Goal: Task Accomplishment & Management: Manage account settings

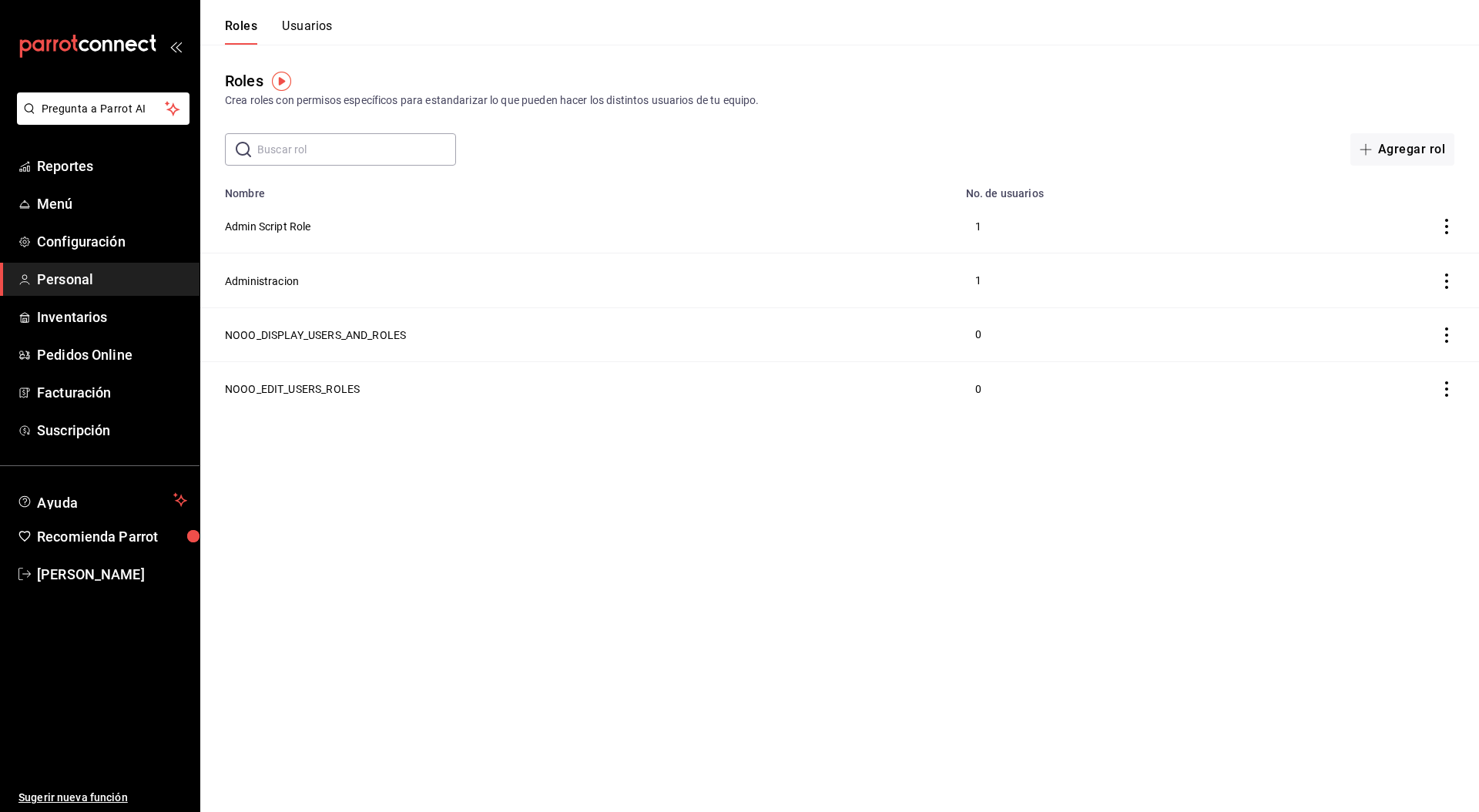
click at [660, 415] on html "Pregunta a Parrot AI Reportes Menú Configuración Personal Inventarios Pedidos O…" at bounding box center [740, 207] width 1479 height 415
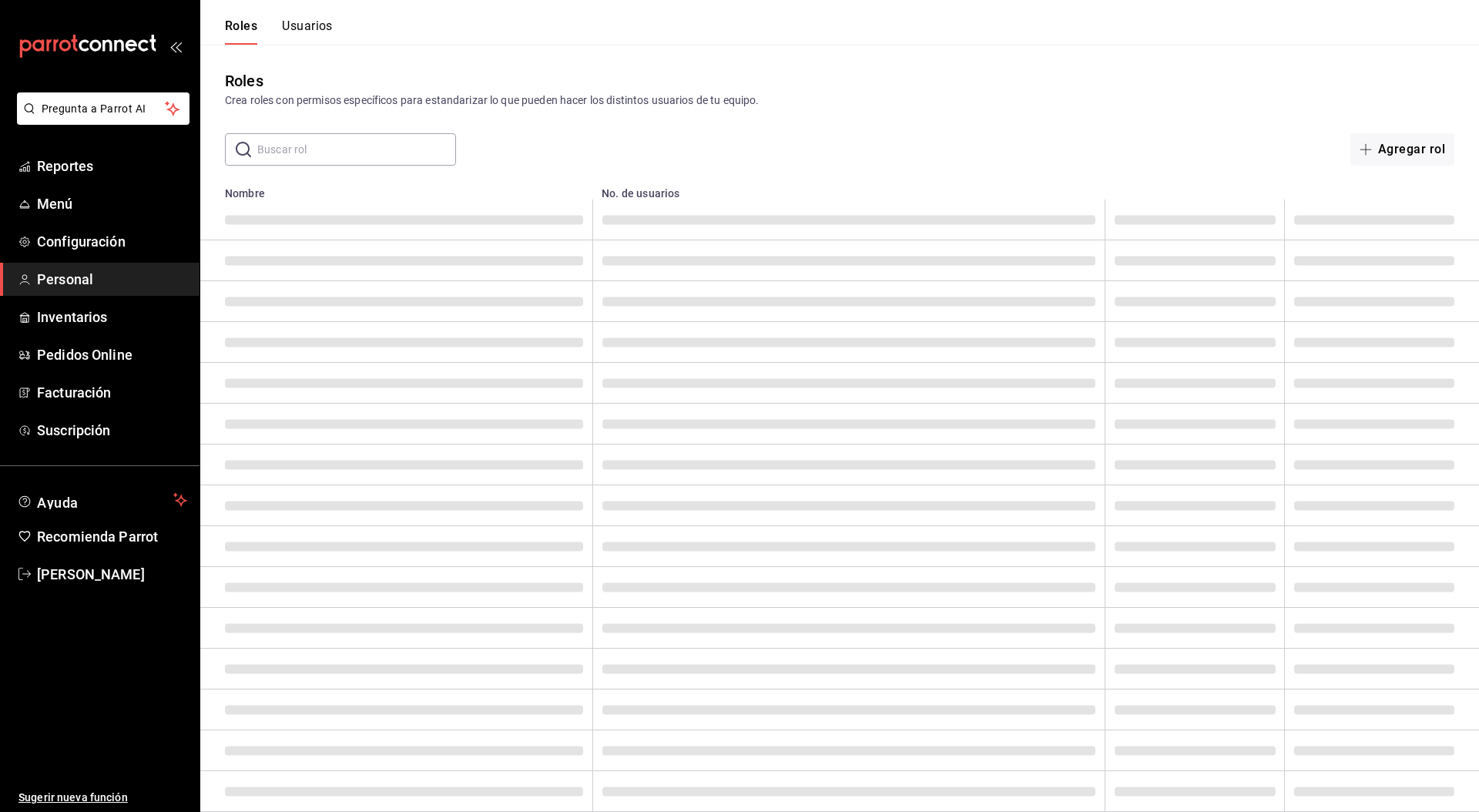
click at [315, 24] on button "Usuarios" at bounding box center [307, 31] width 51 height 26
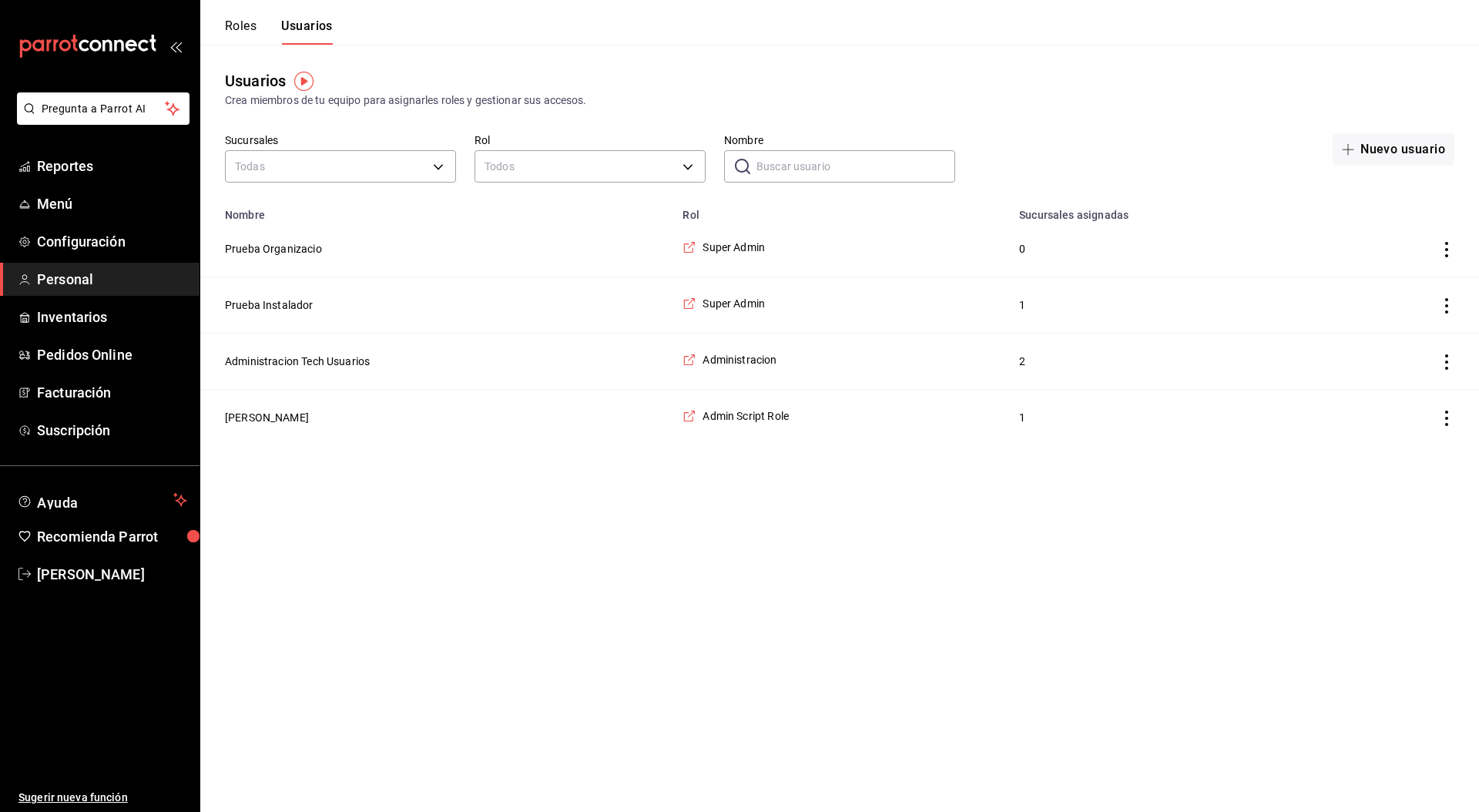
click at [635, 445] on html "Pregunta a Parrot AI Reportes Menú Configuración Personal Inventarios Pedidos O…" at bounding box center [740, 222] width 1479 height 445
click at [332, 365] on button "Administracion Tech Usuarios" at bounding box center [298, 360] width 145 height 15
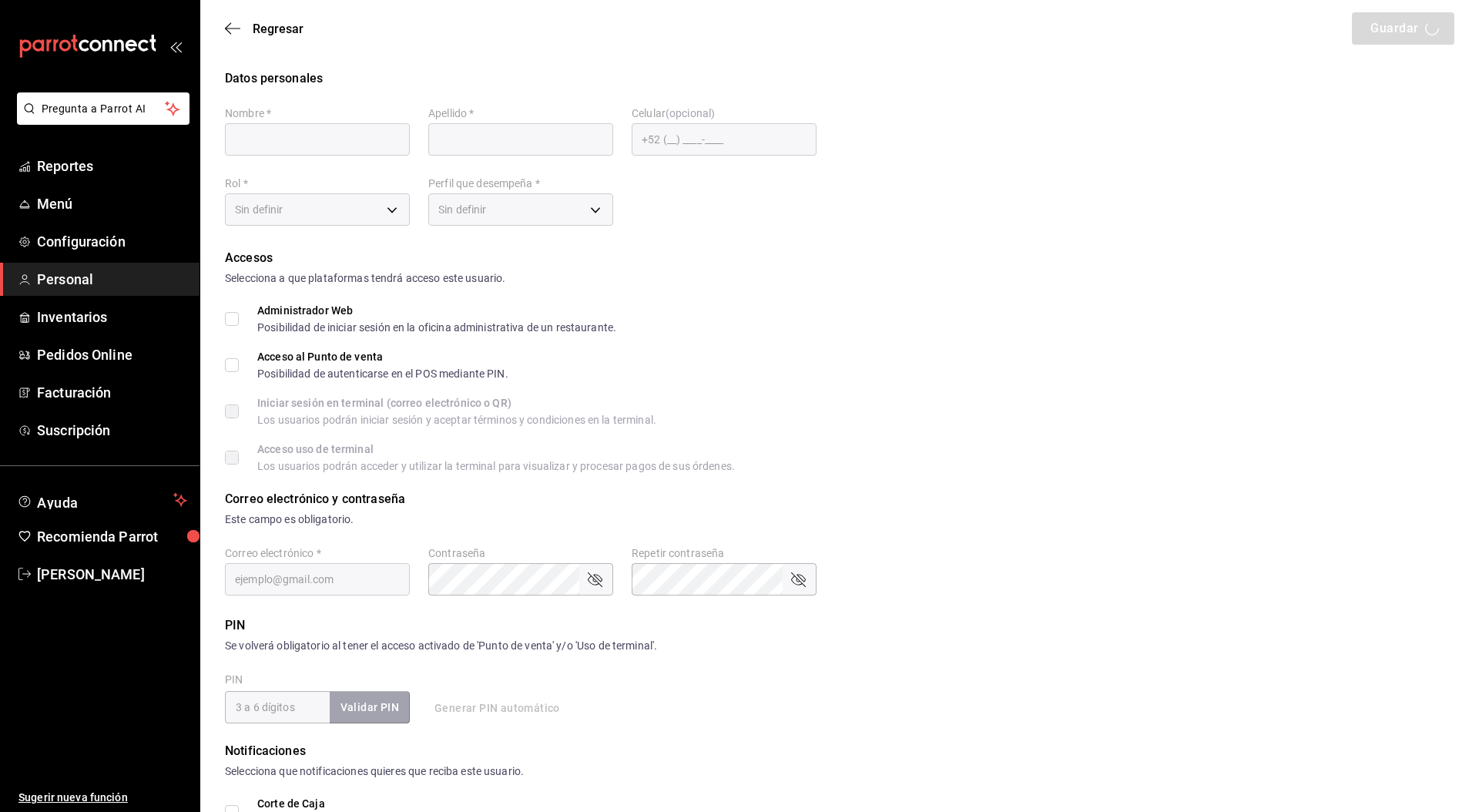
type input "Administracion"
type input "Tech Usuarios"
checkbox input "true"
type input "[EMAIL_ADDRESS][PERSON_NAME][DOMAIN_NAME]"
checkbox input "true"
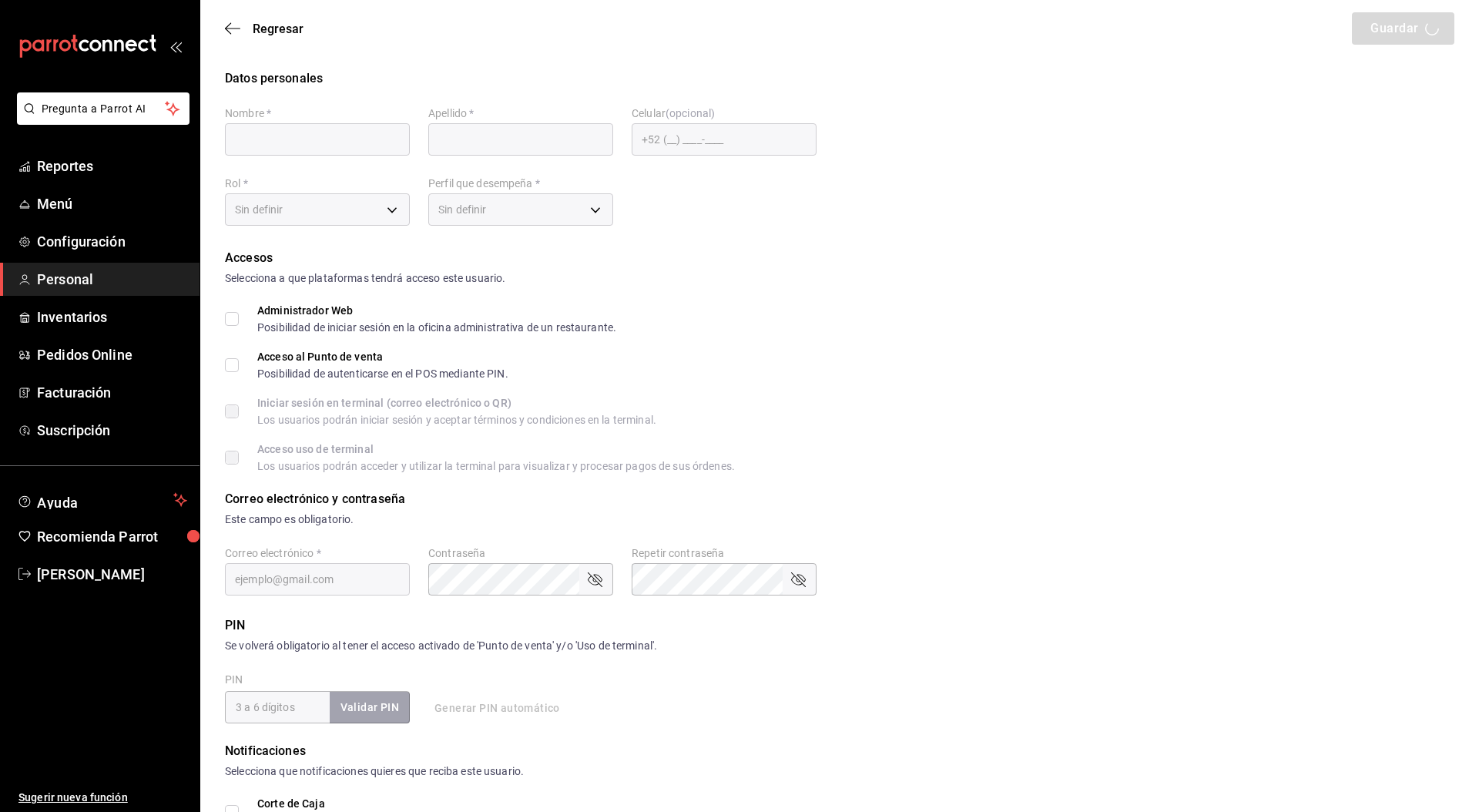
checkbox input "true"
type input "6603bd5d-7951-4ca4-9793-c08bfbd7b908"
type input "ADMIN"
checkbox input "true"
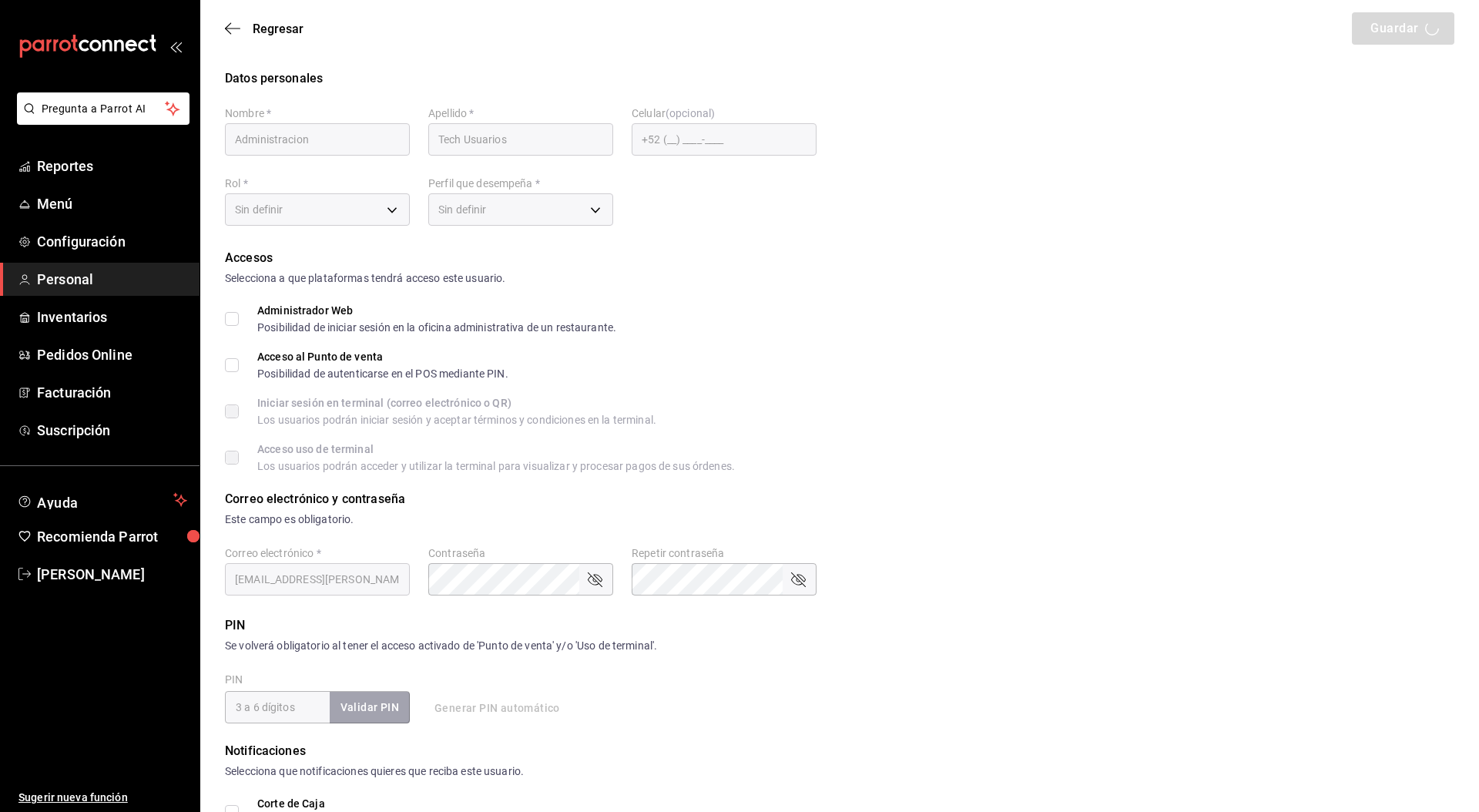
checkbox input "true"
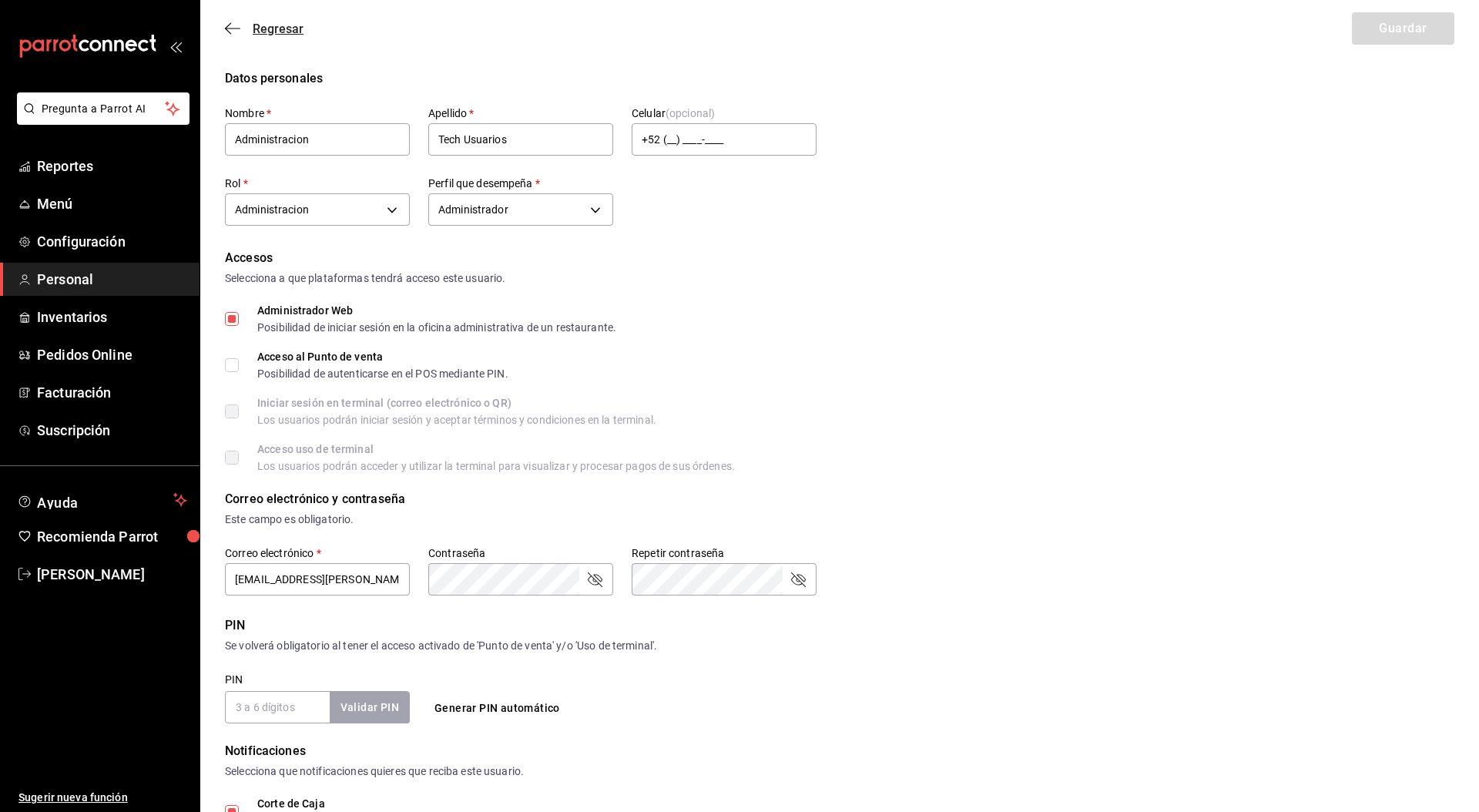
click at [275, 32] on span "Regresar" at bounding box center [278, 29] width 51 height 14
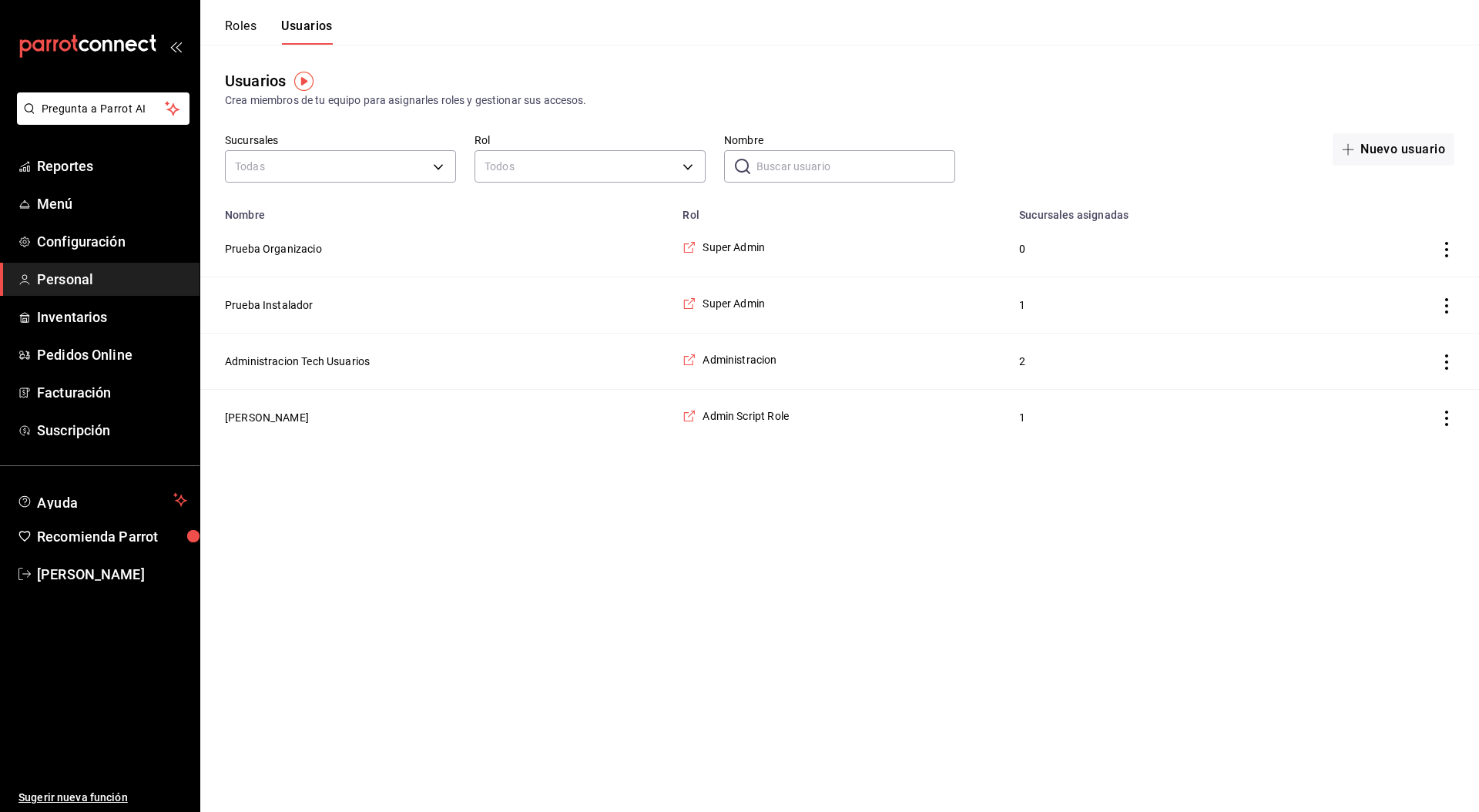
click at [269, 425] on td "[PERSON_NAME]" at bounding box center [437, 418] width 473 height 56
click at [270, 424] on button "[PERSON_NAME]" at bounding box center [267, 417] width 84 height 15
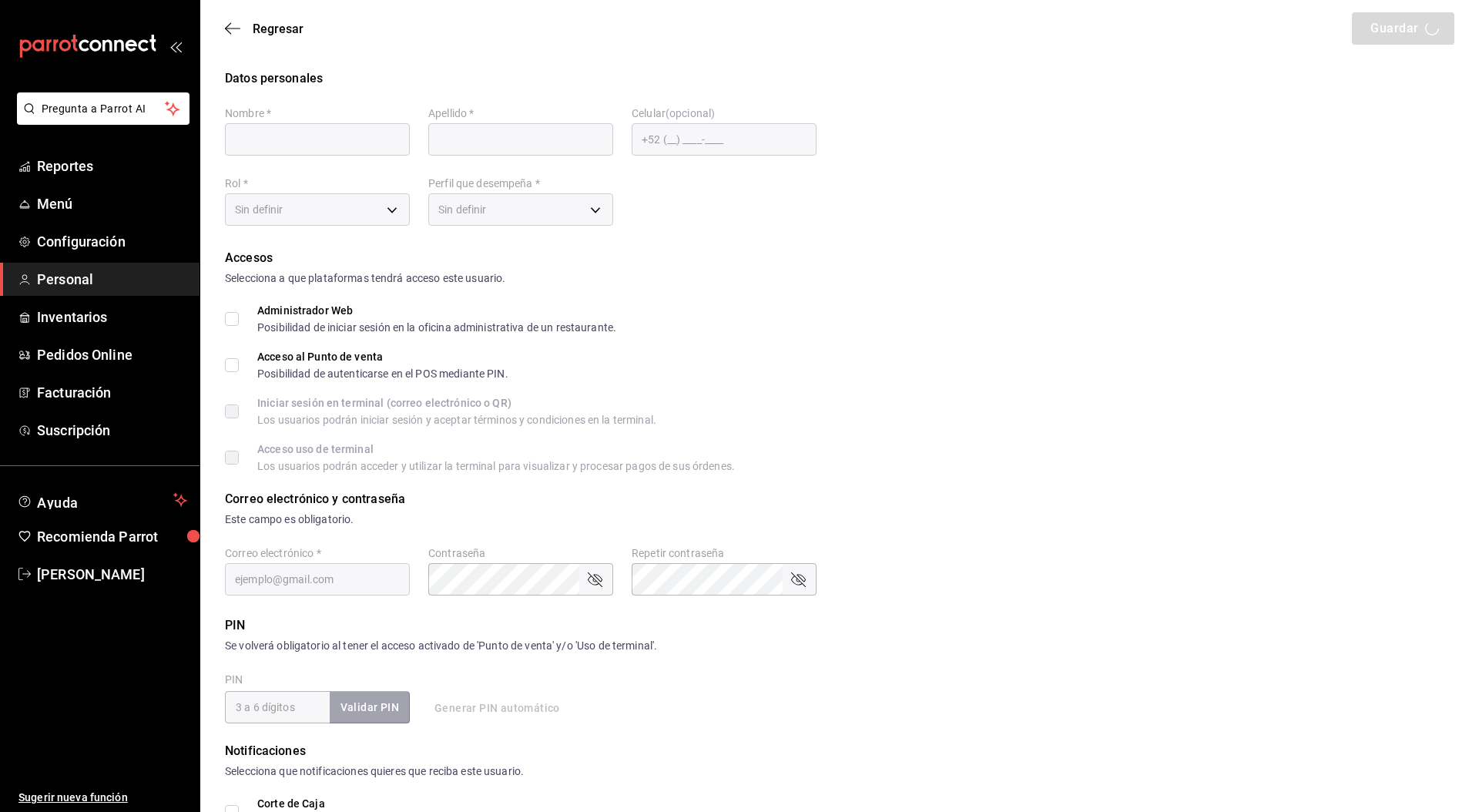
type input "[PERSON_NAME]"
type input "usuarios"
type input "[EMAIL_ADDRESS][PERSON_NAME][DOMAIN_NAME]"
type input "f4a9b0a8-2c6c-4f2e-b2f5-3a2a6d4f9a11"
type input "ADMIN"
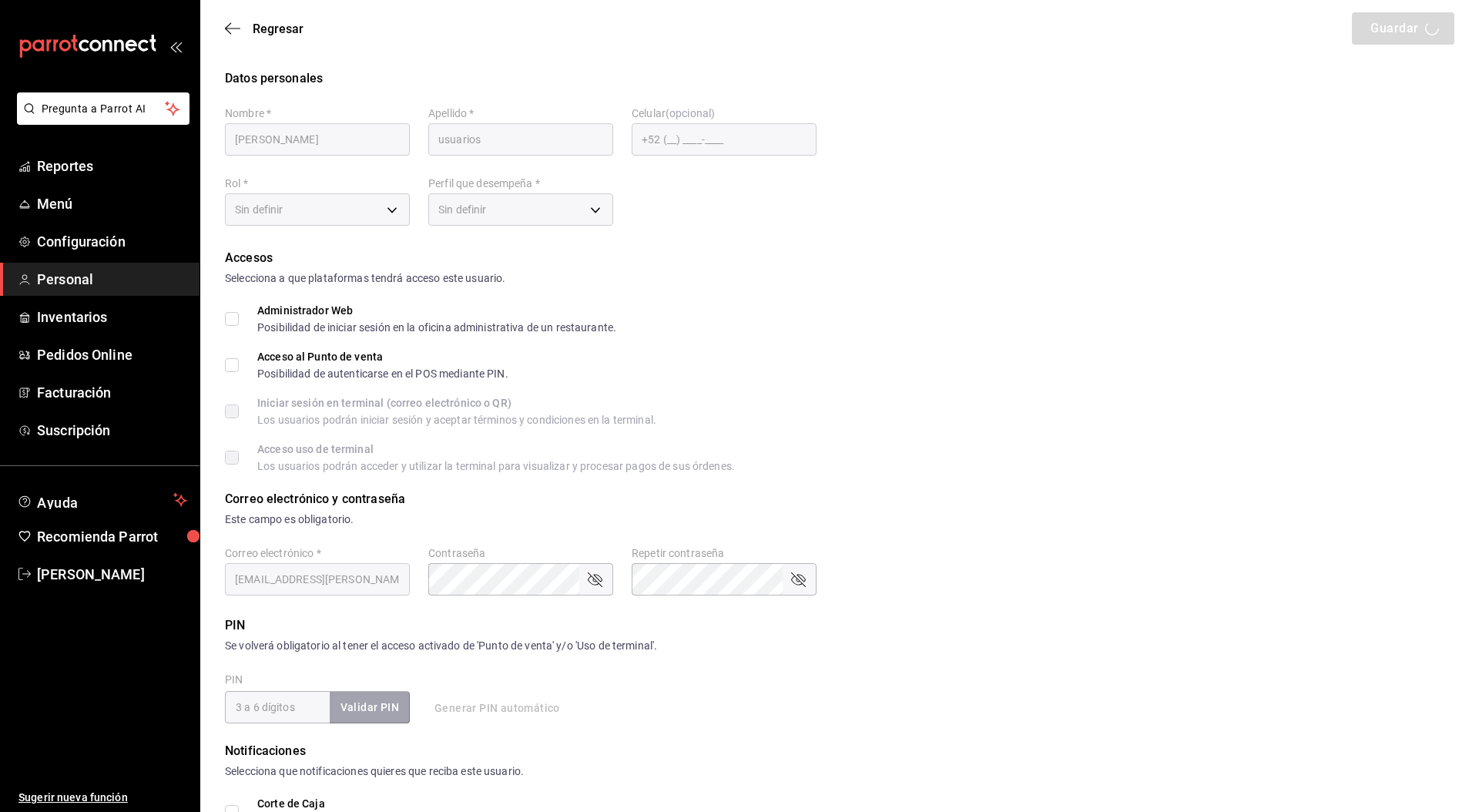
checkbox input "true"
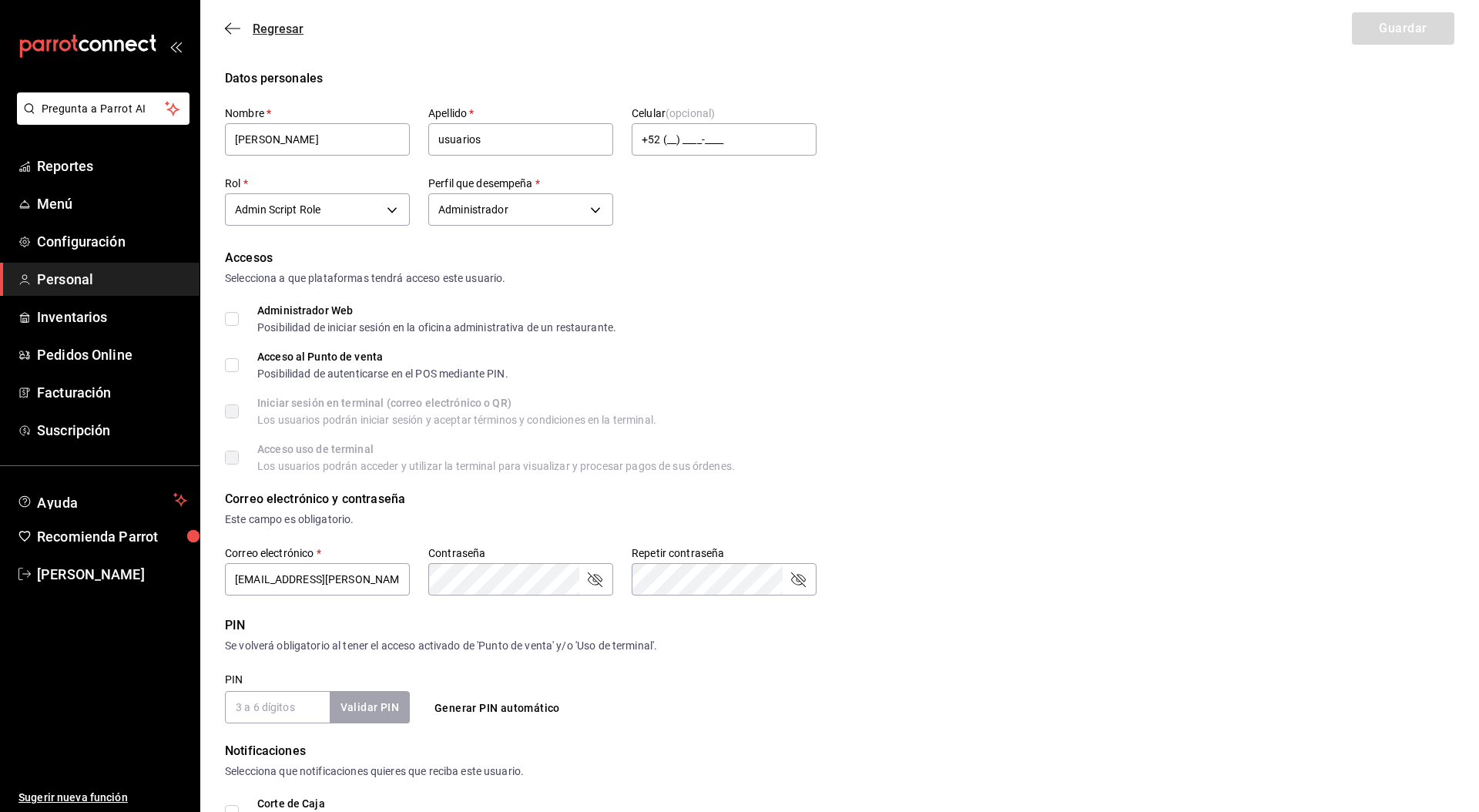
click at [290, 29] on span "Regresar" at bounding box center [278, 29] width 51 height 14
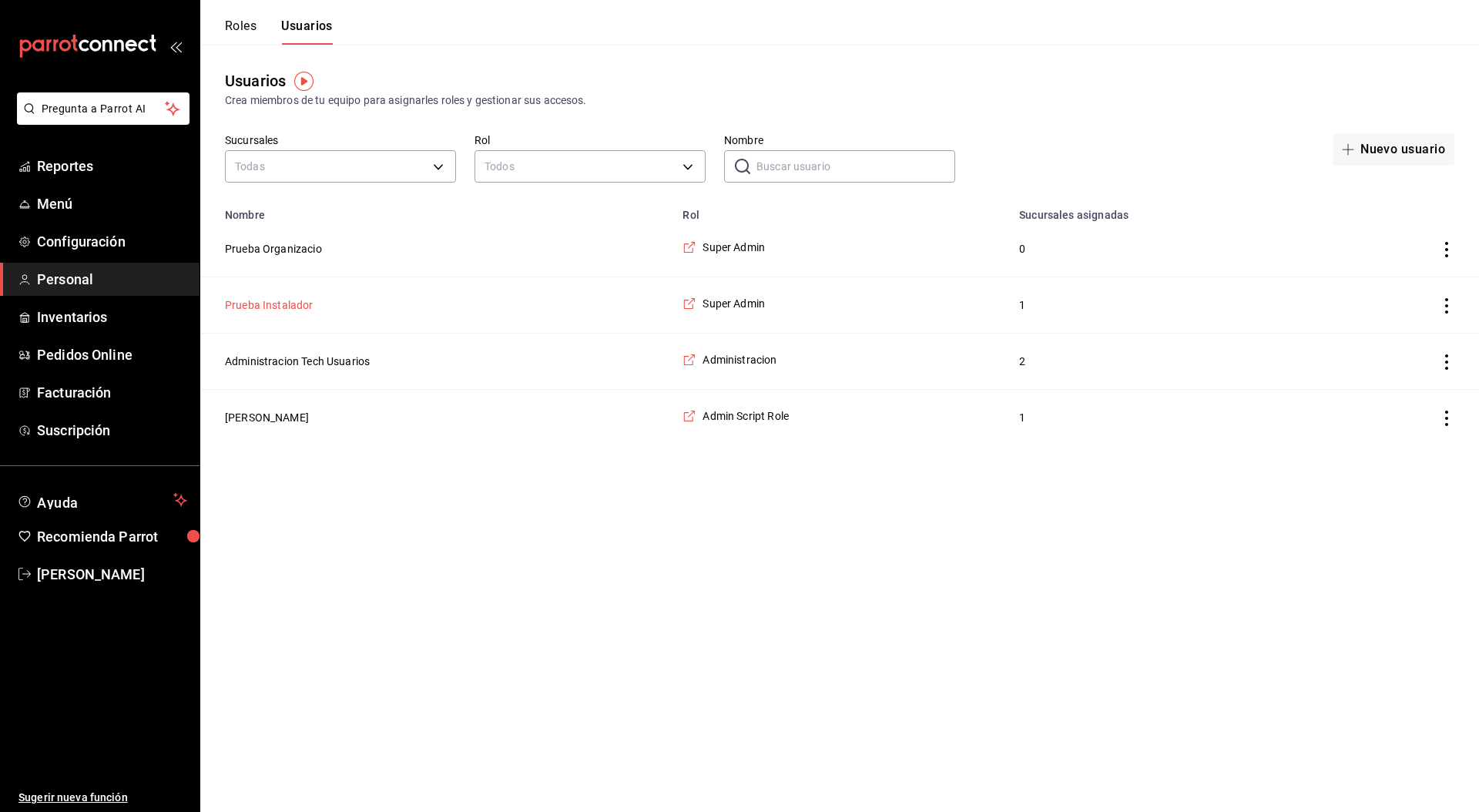
click at [284, 300] on button "Prueba Instalador" at bounding box center [269, 305] width 89 height 15
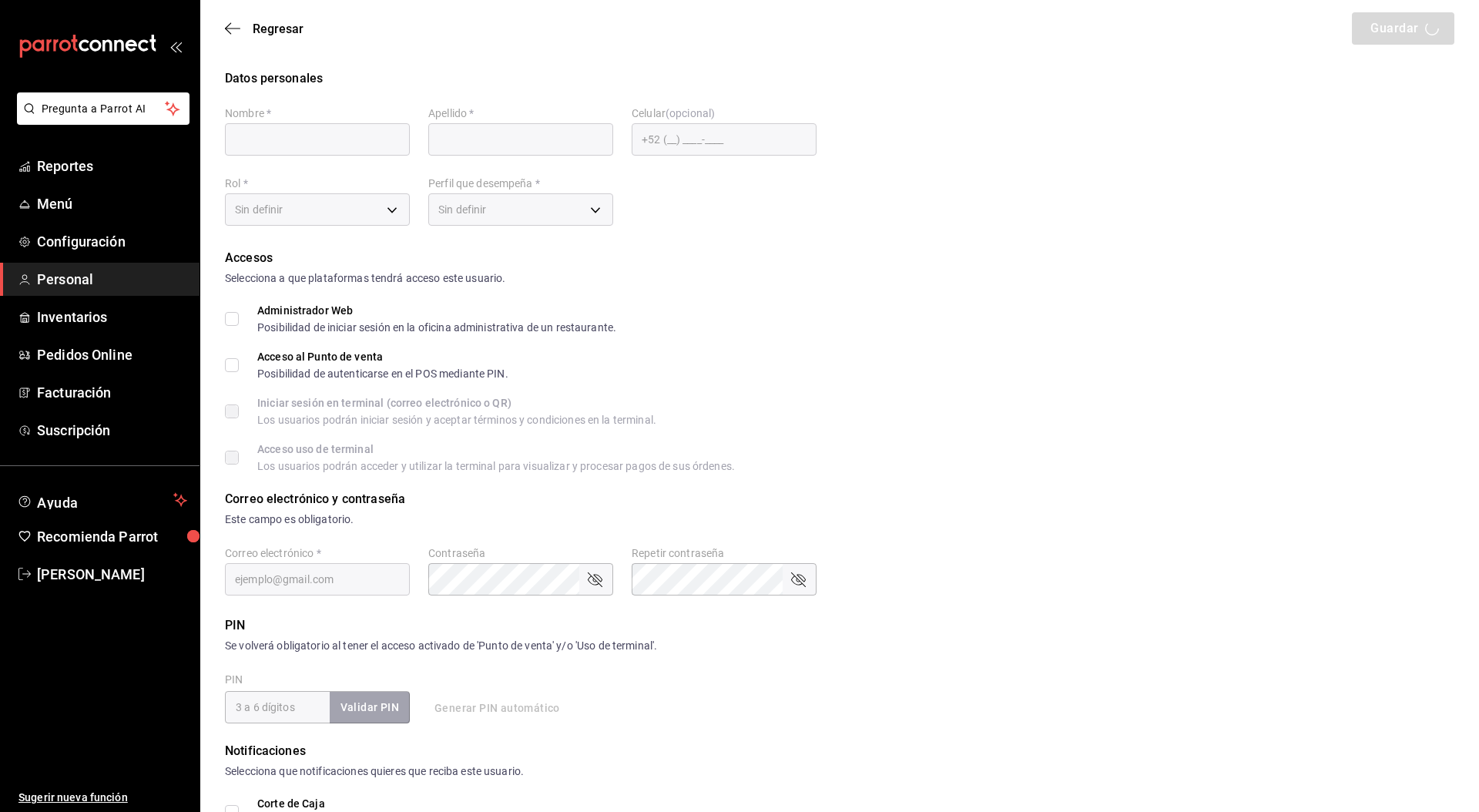
click at [901, 413] on div "Iniciar sesión en terminal (correo electrónico o QR) Los usuarios podrán inicia…" at bounding box center [839, 410] width 1229 height 28
